Goal: Task Accomplishment & Management: Complete application form

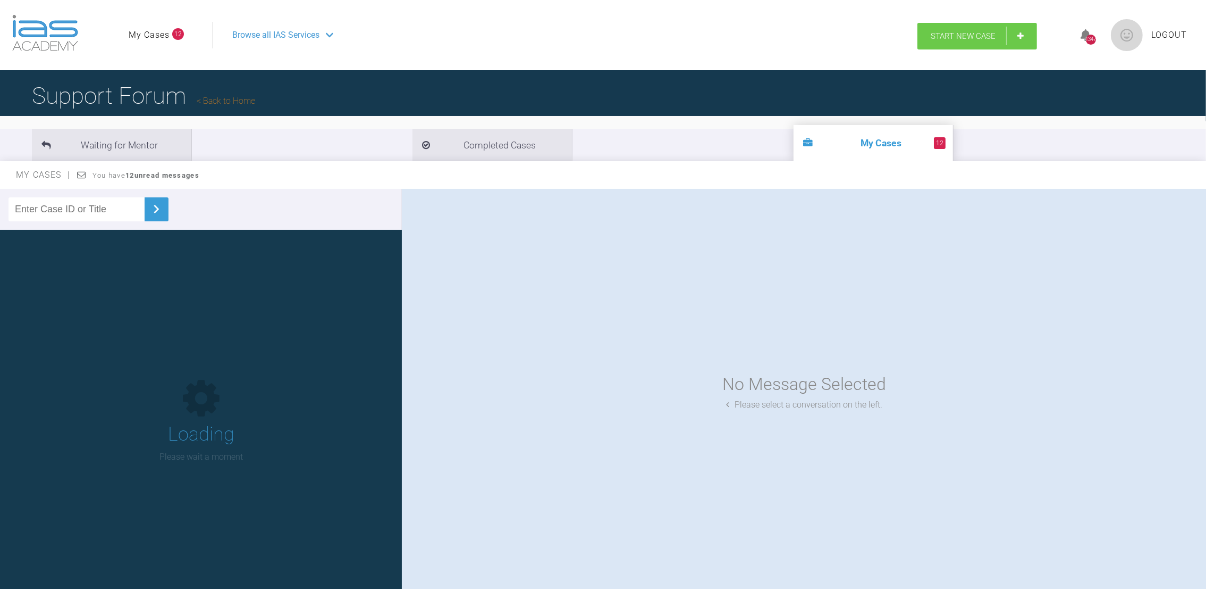
click at [994, 34] on span "Start New Case" at bounding box center [963, 36] width 65 height 10
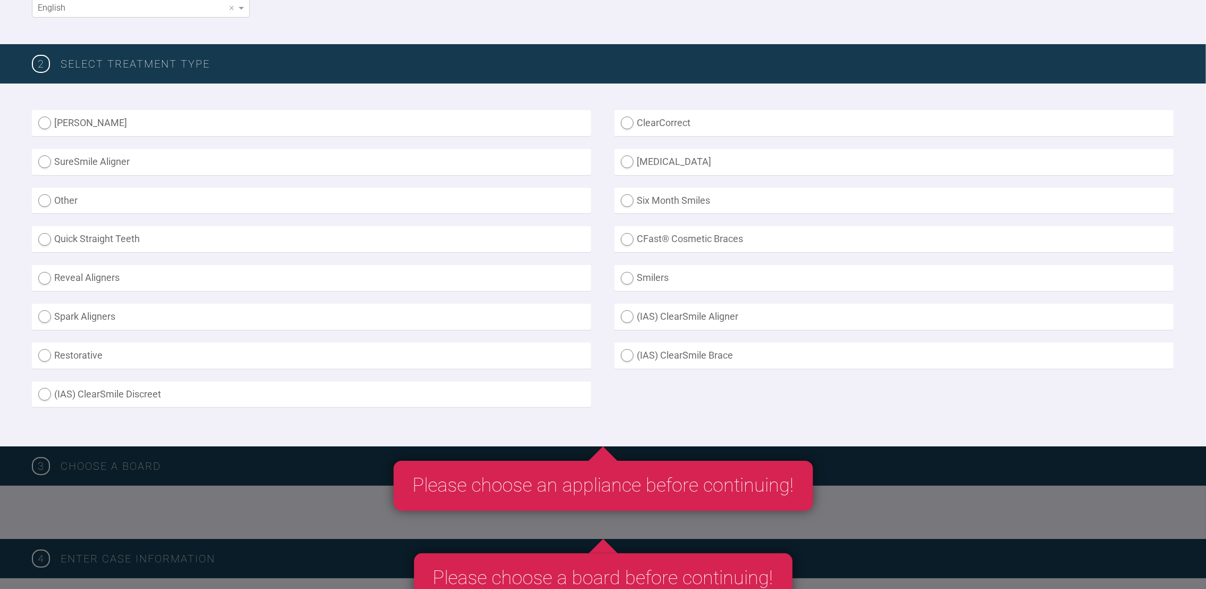
scroll to position [234, 0]
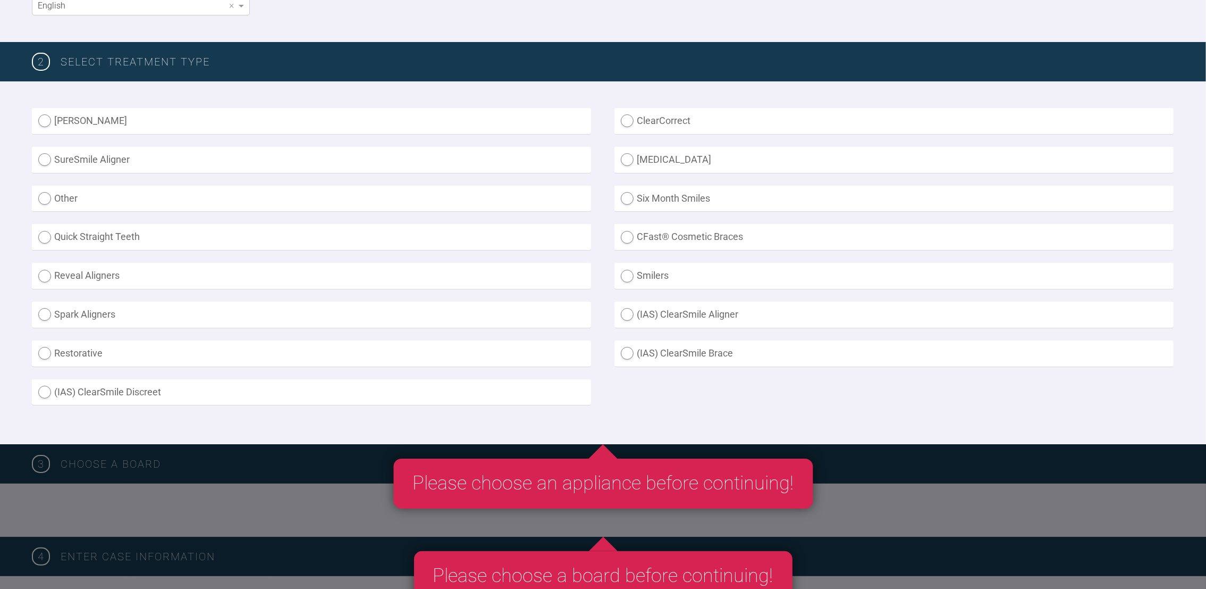
click at [624, 348] on label "(IAS) ClearSmile Brace" at bounding box center [894, 353] width 559 height 26
radio Brace "true"
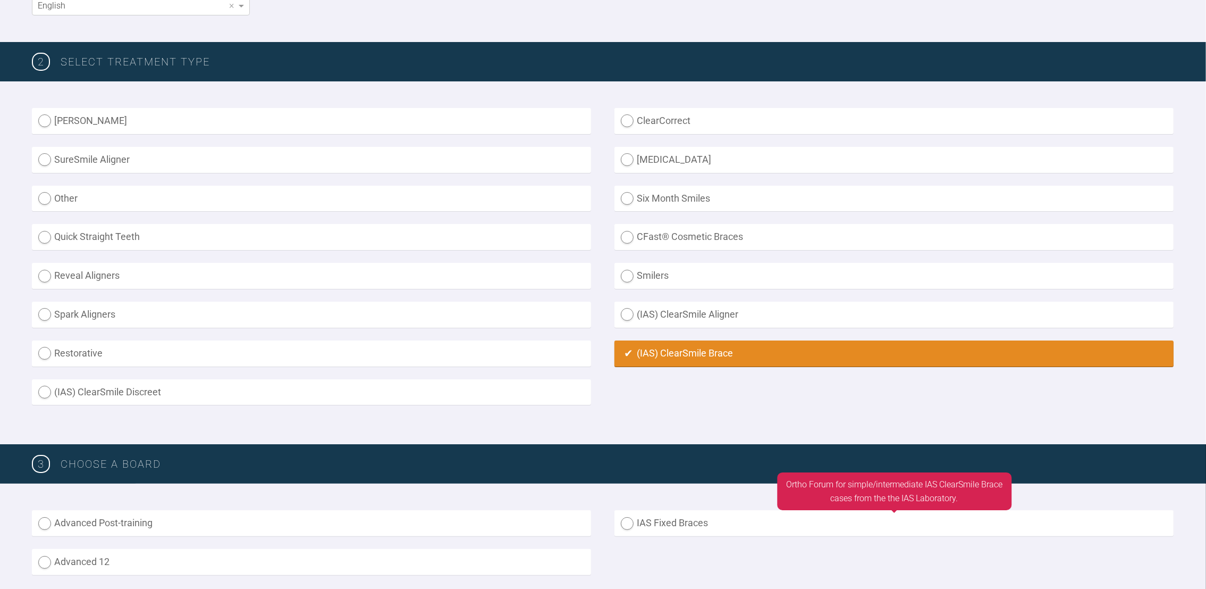
click at [633, 511] on label "IAS Fixed Braces" at bounding box center [894, 523] width 559 height 26
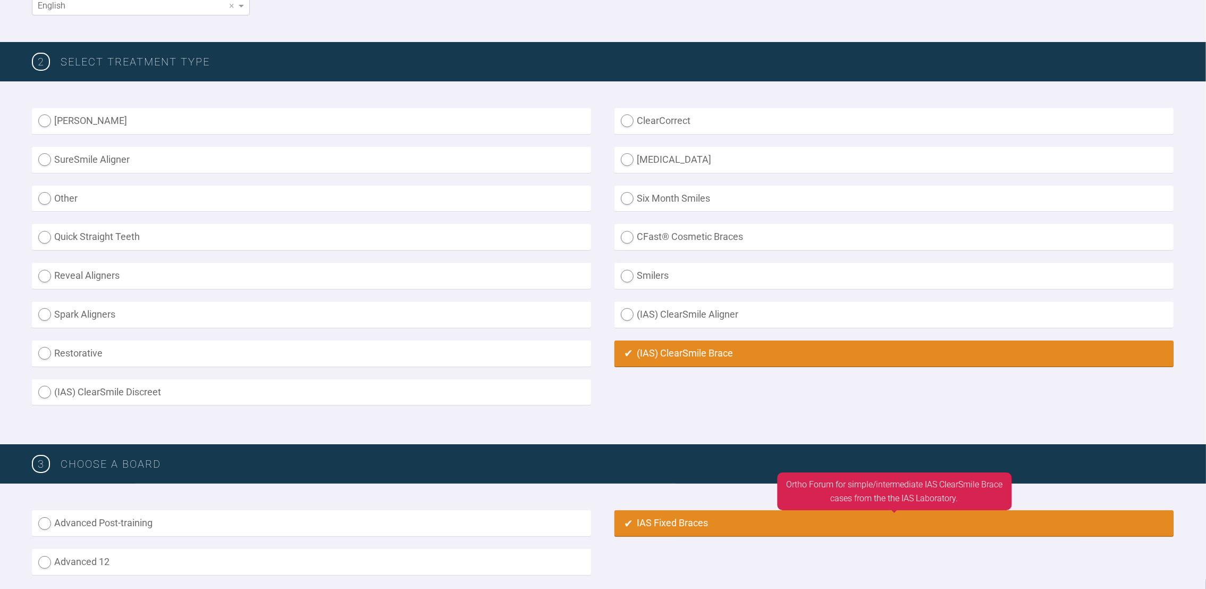
radio input "true"
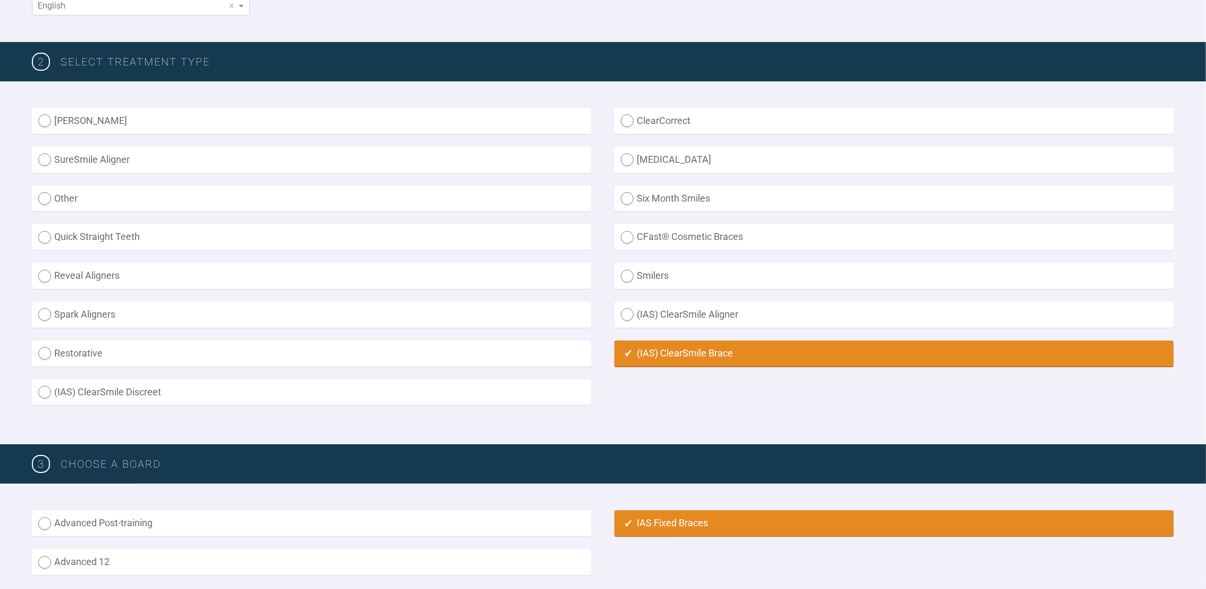
scroll to position [743, 0]
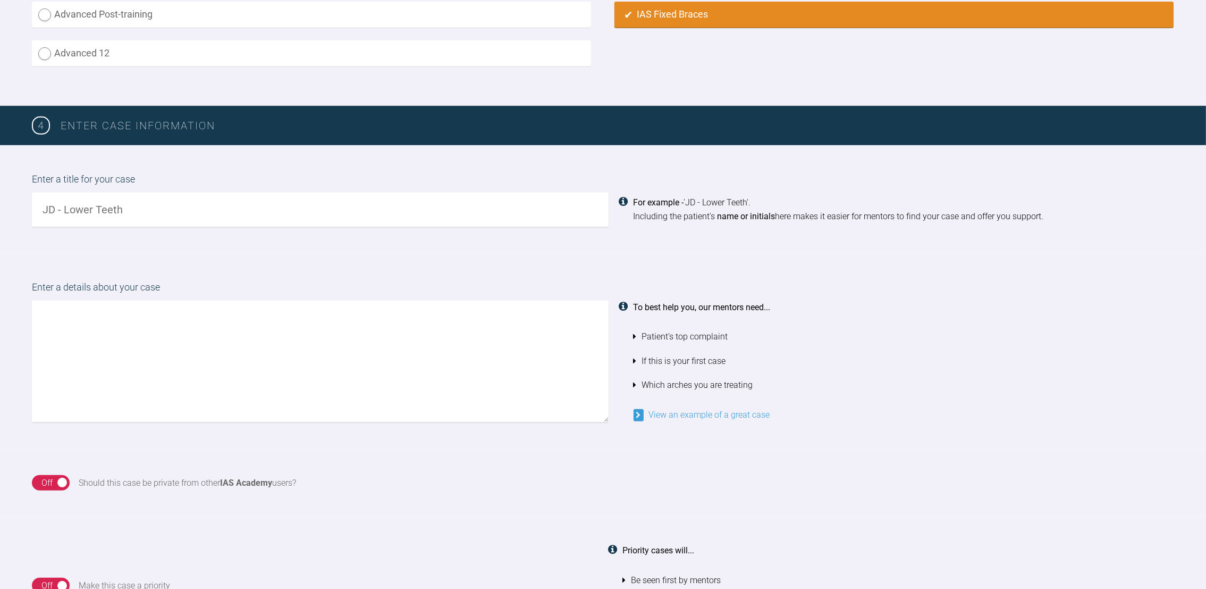
click at [141, 209] on input "text" at bounding box center [320, 209] width 577 height 34
type input "[PERSON_NAME] lower teeth"
click at [116, 316] on textarea at bounding box center [320, 360] width 577 height 121
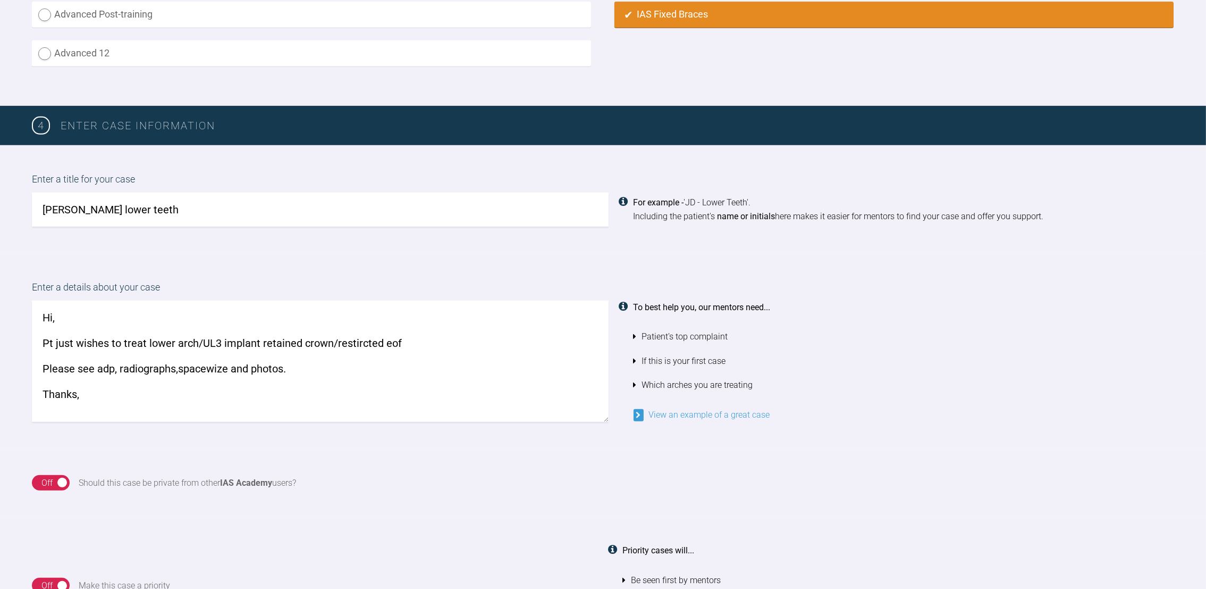
scroll to position [4, 0]
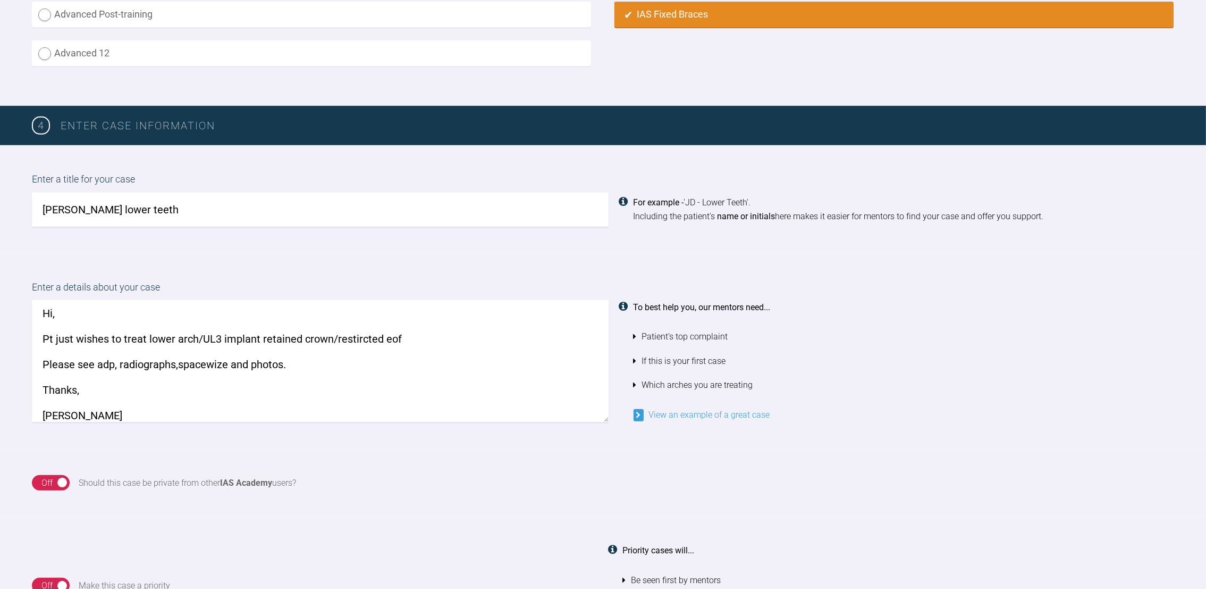
click at [357, 332] on textarea "Hi, Pt just wishes to treat lower arch/UL3 implant retained crown/restircted eo…" at bounding box center [320, 360] width 577 height 121
click at [360, 334] on textarea "Hi, Pt just wishes to treat lower arch/UL3 implant retained crown/restircted eo…" at bounding box center [320, 360] width 577 height 121
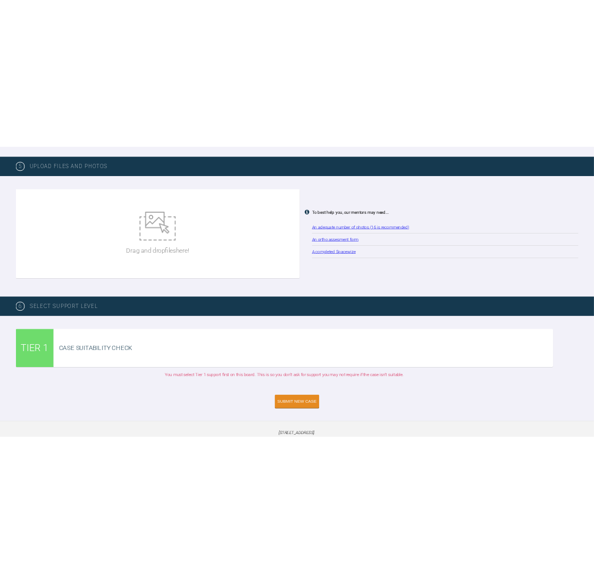
scroll to position [1371, 0]
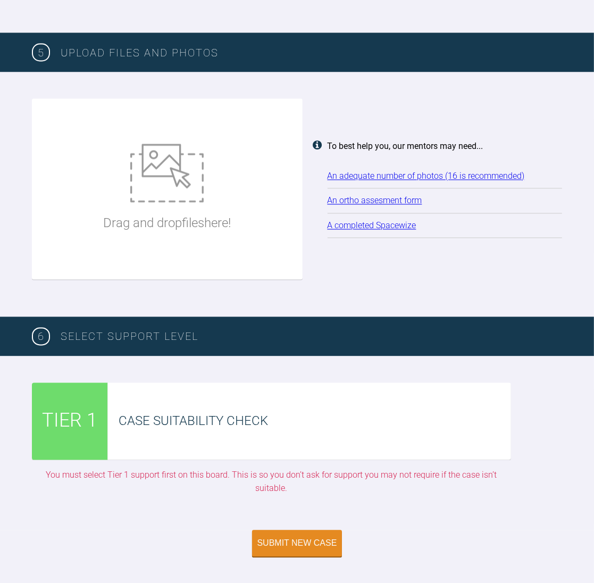
type textarea "Hi, Pt just wishes to treat lower arch/UL3 implant retained crown/restricted eo…"
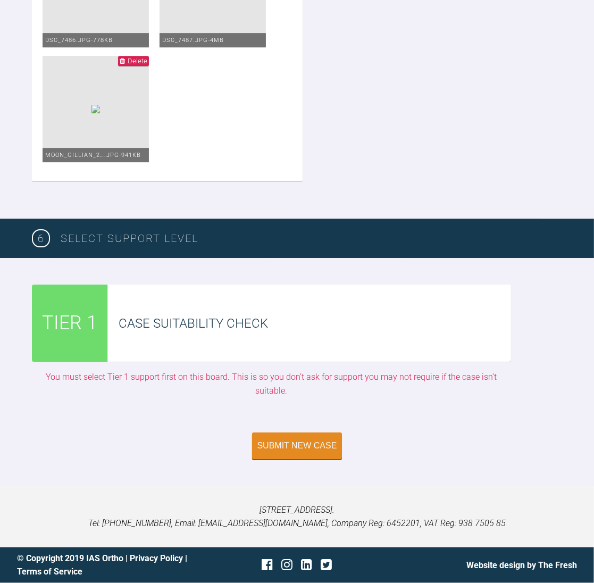
scroll to position [3146, 0]
click at [282, 442] on div "Submit New Case" at bounding box center [297, 447] width 80 height 10
